Goal: Use online tool/utility: Utilize a website feature to perform a specific function

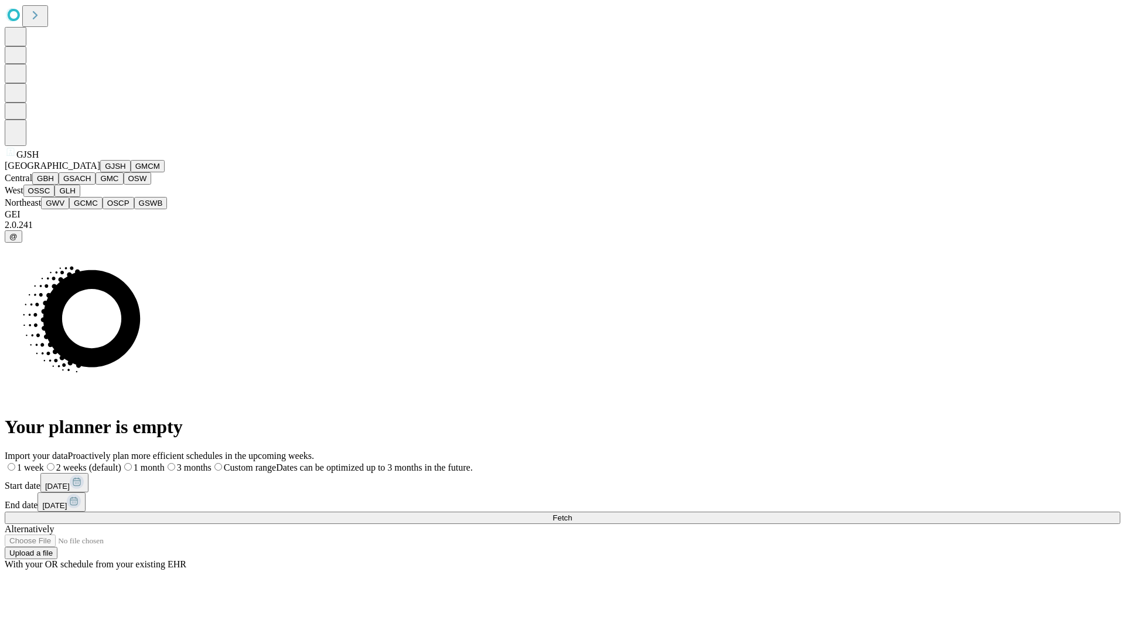
click at [100, 172] on button "GJSH" at bounding box center [115, 166] width 30 height 12
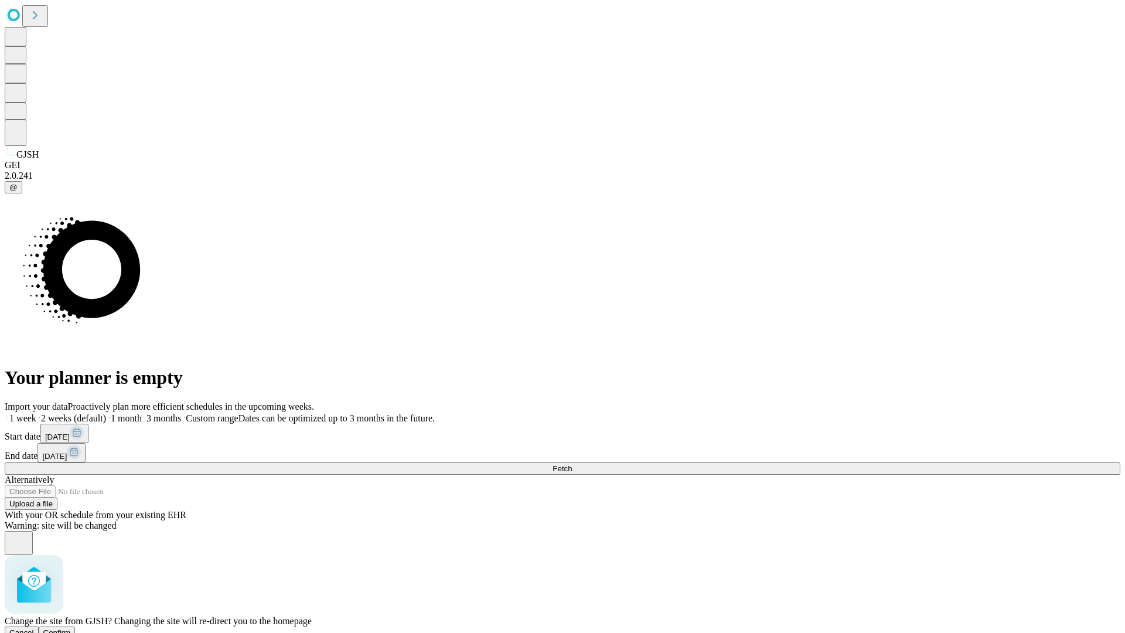
click at [71, 628] on span "Confirm" at bounding box center [57, 632] width 28 height 9
click at [106, 413] on label "2 weeks (default)" at bounding box center [71, 418] width 70 height 10
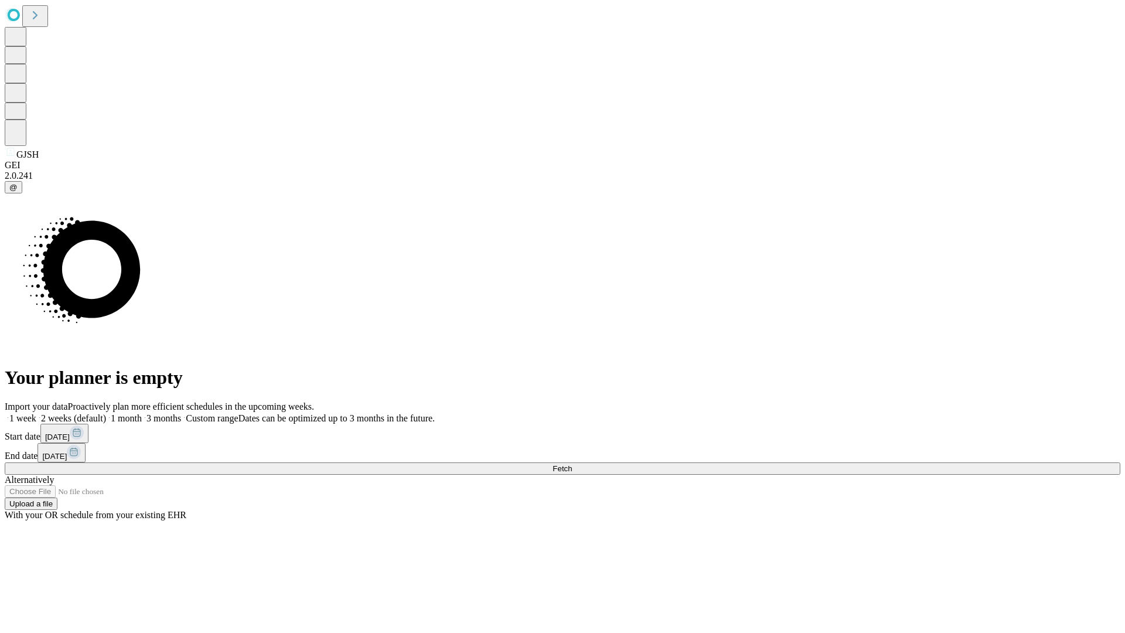
click at [572, 464] on span "Fetch" at bounding box center [562, 468] width 19 height 9
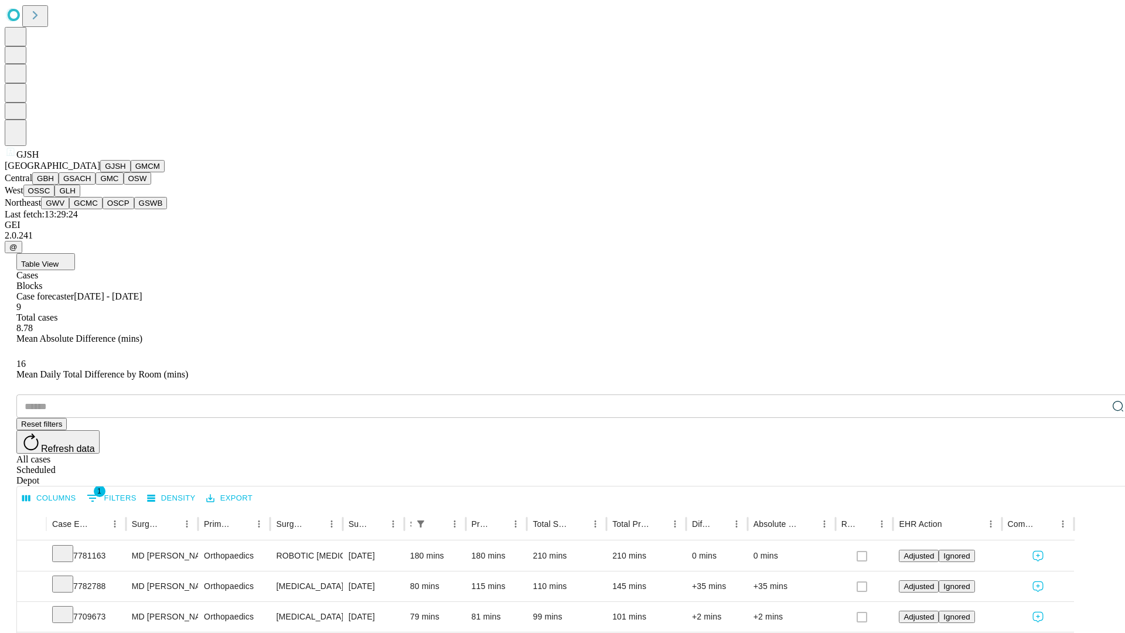
click at [131, 172] on button "GMCM" at bounding box center [148, 166] width 34 height 12
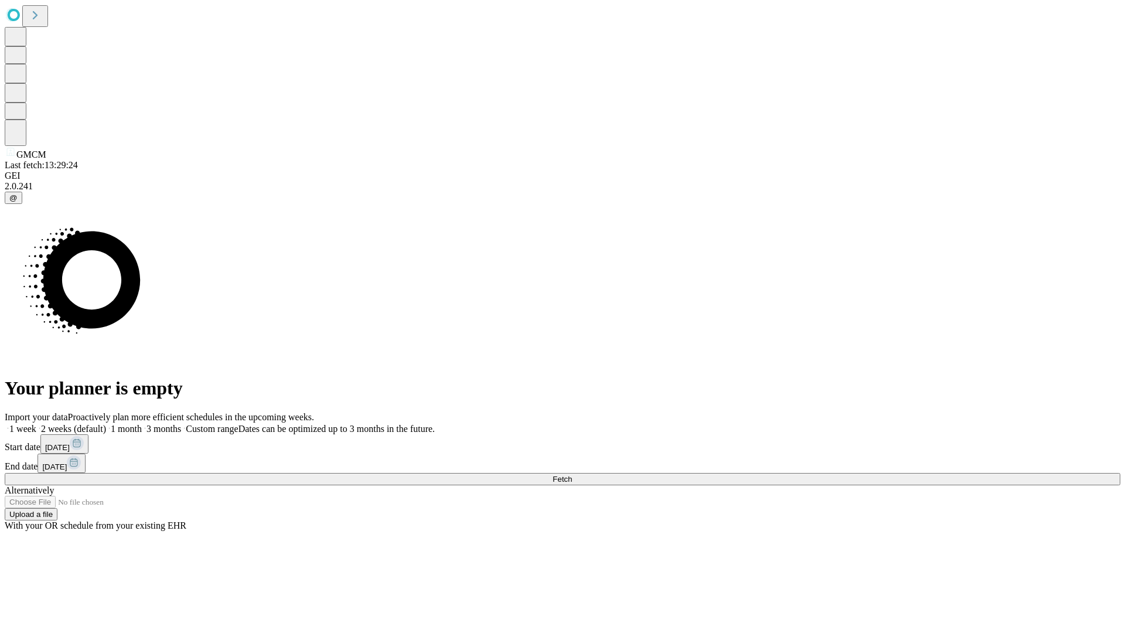
click at [106, 424] on label "2 weeks (default)" at bounding box center [71, 429] width 70 height 10
click at [572, 475] on span "Fetch" at bounding box center [562, 479] width 19 height 9
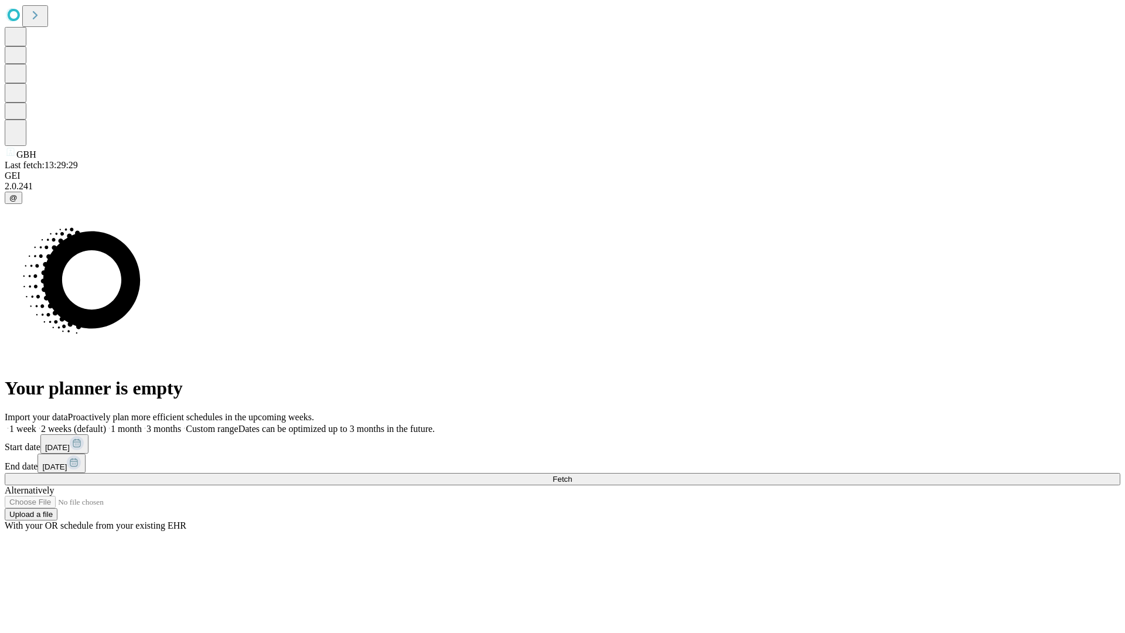
click at [106, 424] on label "2 weeks (default)" at bounding box center [71, 429] width 70 height 10
click at [572, 475] on span "Fetch" at bounding box center [562, 479] width 19 height 9
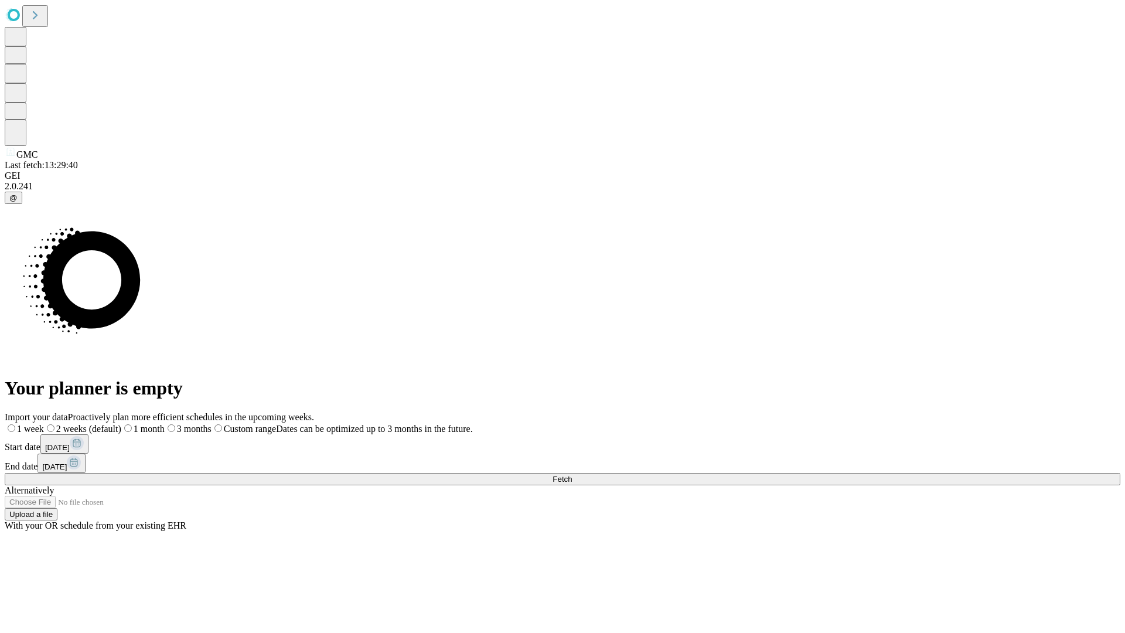
click at [121, 424] on label "2 weeks (default)" at bounding box center [82, 429] width 77 height 10
click at [572, 475] on span "Fetch" at bounding box center [562, 479] width 19 height 9
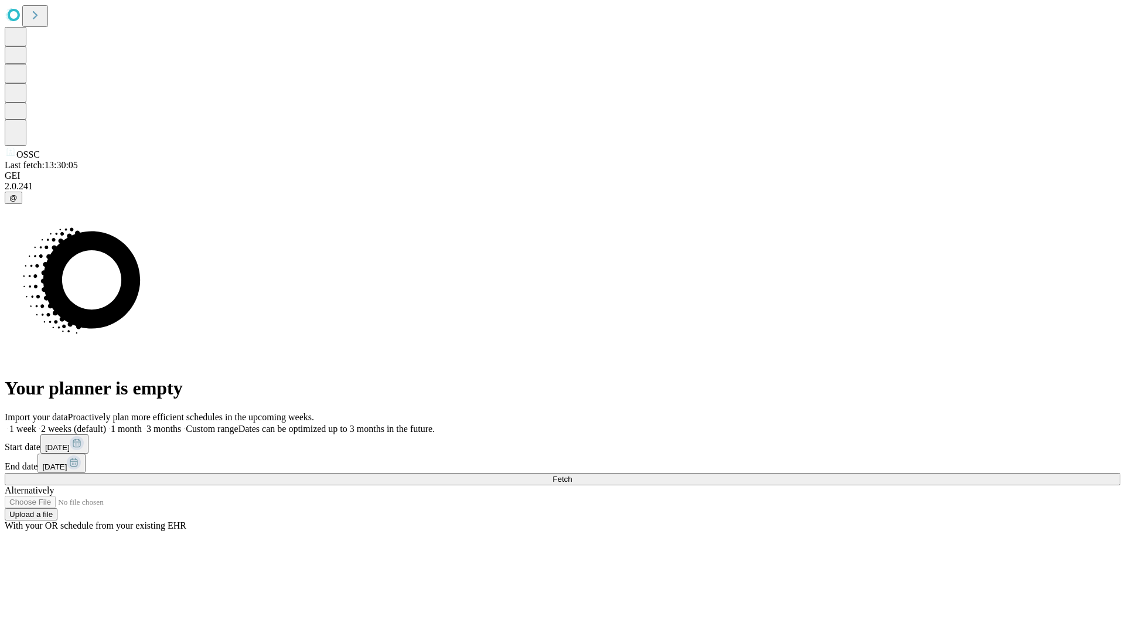
click at [572, 475] on span "Fetch" at bounding box center [562, 479] width 19 height 9
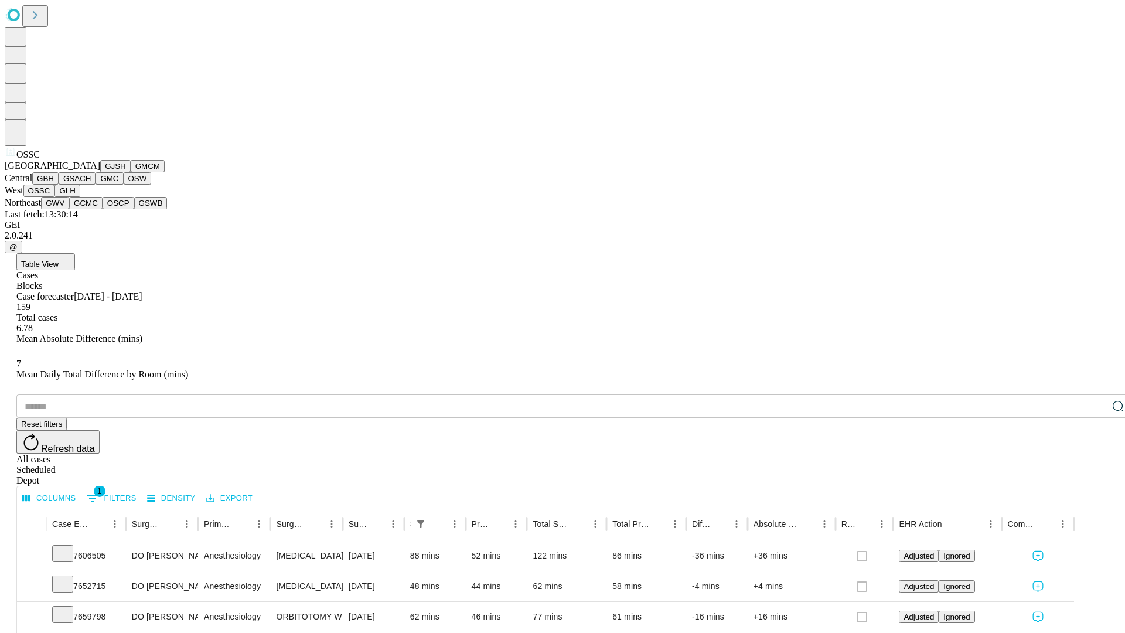
click at [80, 197] on button "GLH" at bounding box center [66, 191] width 25 height 12
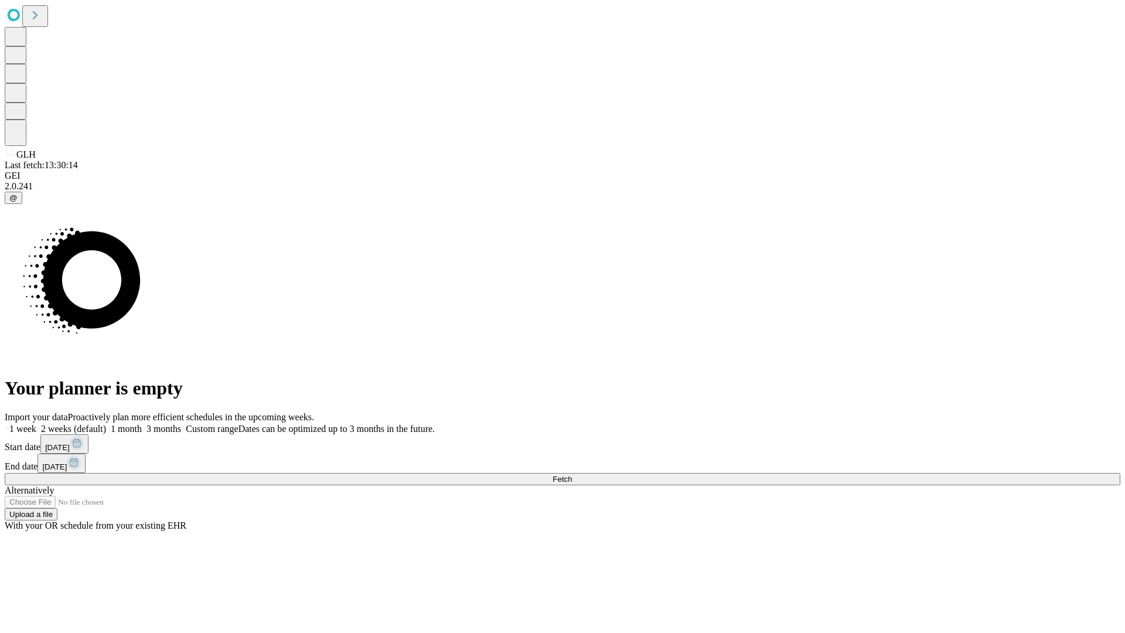
click at [106, 424] on label "2 weeks (default)" at bounding box center [71, 429] width 70 height 10
click at [572, 475] on span "Fetch" at bounding box center [562, 479] width 19 height 9
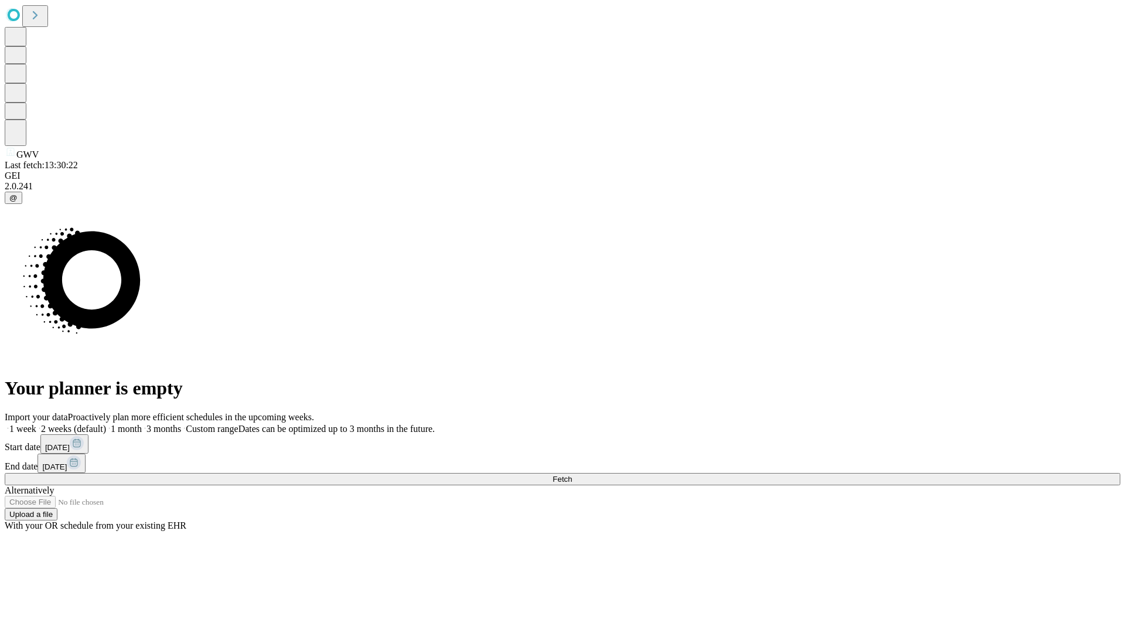
click at [106, 424] on label "2 weeks (default)" at bounding box center [71, 429] width 70 height 10
click at [572, 475] on span "Fetch" at bounding box center [562, 479] width 19 height 9
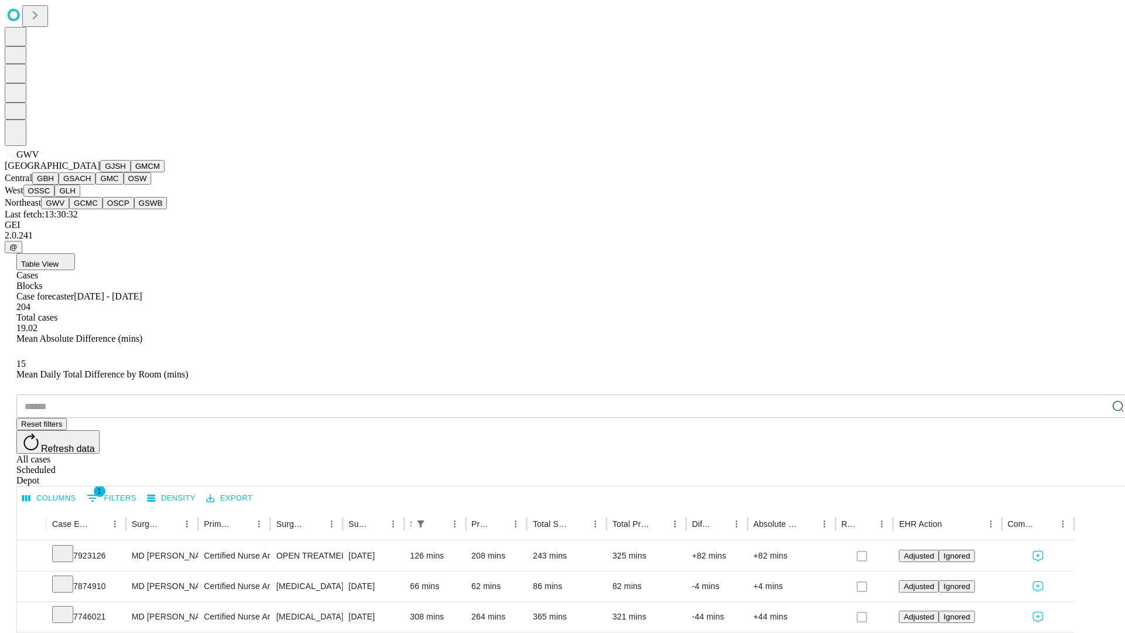
click at [91, 209] on button "GCMC" at bounding box center [85, 203] width 33 height 12
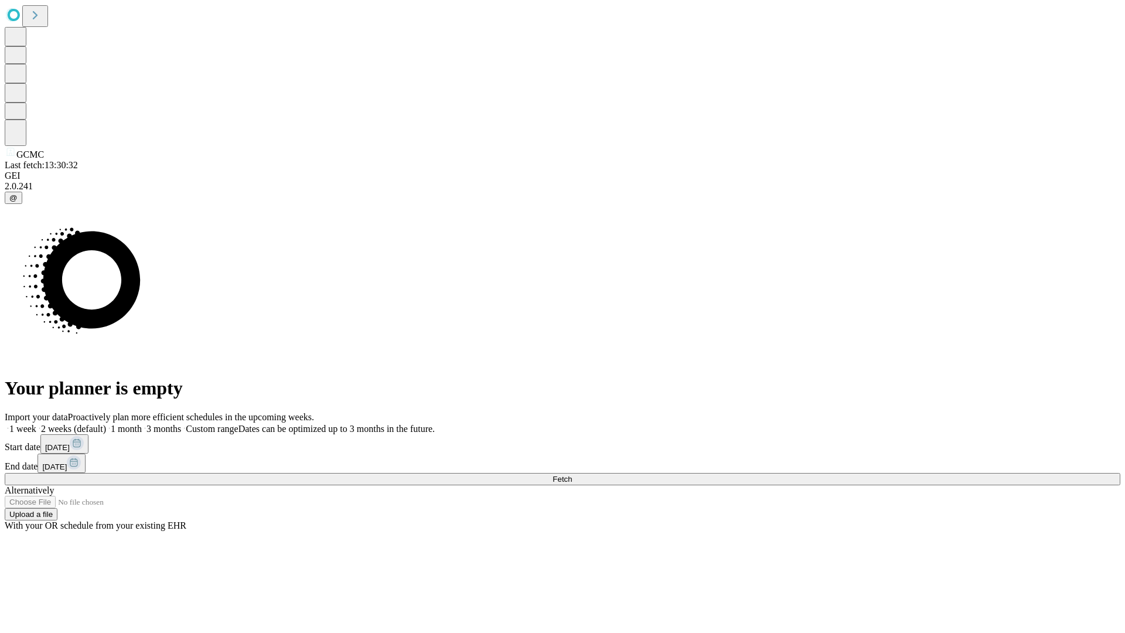
click at [106, 424] on label "2 weeks (default)" at bounding box center [71, 429] width 70 height 10
click at [572, 475] on span "Fetch" at bounding box center [562, 479] width 19 height 9
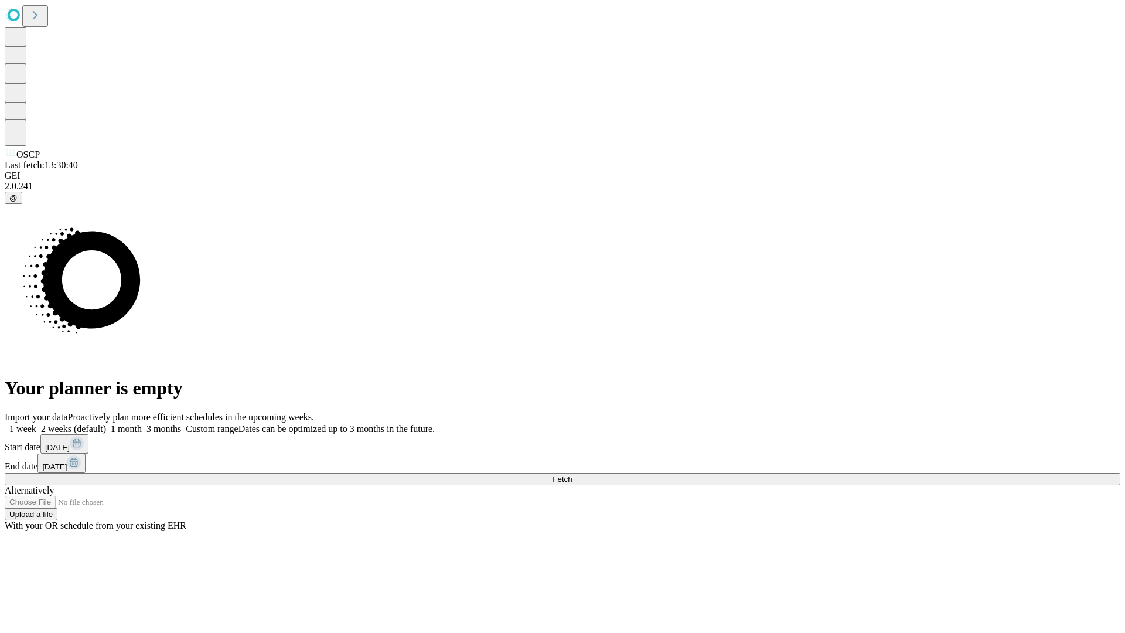
click at [106, 424] on label "2 weeks (default)" at bounding box center [71, 429] width 70 height 10
click at [572, 475] on span "Fetch" at bounding box center [562, 479] width 19 height 9
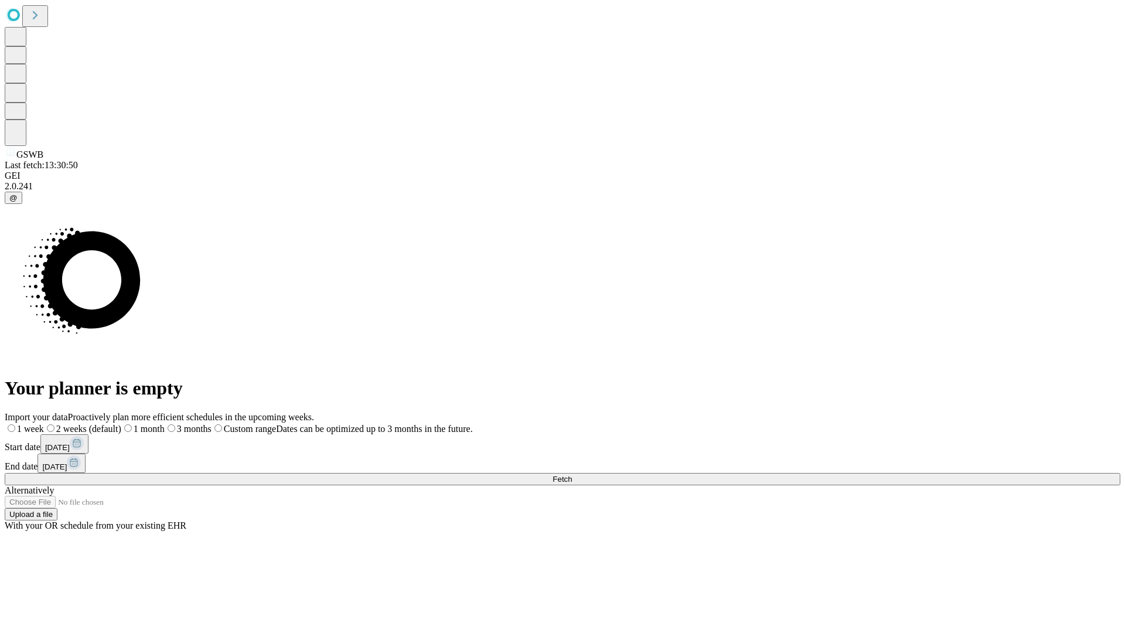
click at [121, 424] on label "2 weeks (default)" at bounding box center [82, 429] width 77 height 10
click at [572, 475] on span "Fetch" at bounding box center [562, 479] width 19 height 9
